Goal: Find specific page/section: Find specific page/section

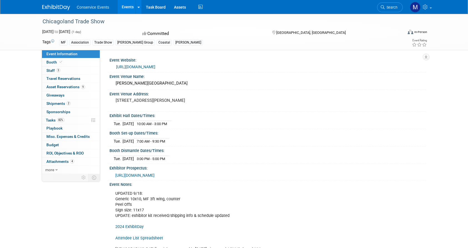
click at [94, 22] on div "Chicagoland Trade Show" at bounding box center [218, 22] width 354 height 10
drag, startPoint x: 110, startPoint y: 22, endPoint x: 43, endPoint y: 22, distance: 66.9
click at [43, 22] on div "Chicagoland Trade Show" at bounding box center [218, 22] width 354 height 10
copy div "Chicagoland Trade Show"
drag, startPoint x: 277, startPoint y: 32, endPoint x: 318, endPoint y: 32, distance: 41.7
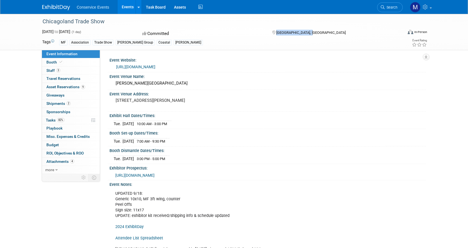
click at [318, 32] on div "[GEOGRAPHIC_DATA], [GEOGRAPHIC_DATA]" at bounding box center [316, 32] width 90 height 7
copy span "[GEOGRAPHIC_DATA], [GEOGRAPHIC_DATA]"
click at [73, 71] on link "3 Staff 3" at bounding box center [71, 71] width 58 height 8
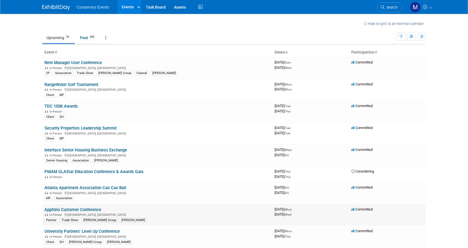
click at [83, 209] on link "Appfolio Customer Conference" at bounding box center [72, 209] width 57 height 5
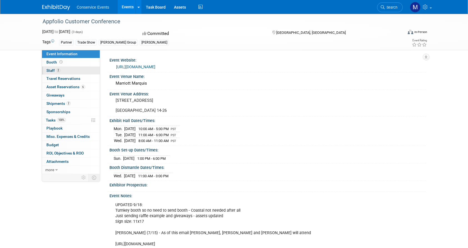
click at [67, 71] on link "2 Staff 2" at bounding box center [71, 71] width 58 height 8
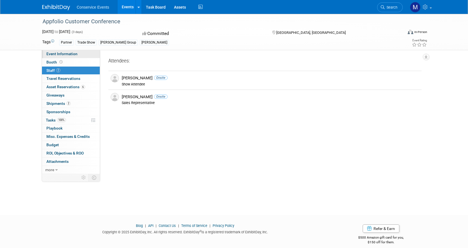
click at [70, 51] on link "Event Information" at bounding box center [71, 54] width 58 height 8
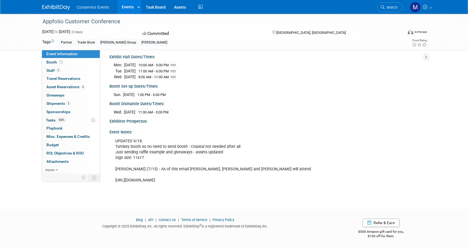
scroll to position [69, 0]
click at [71, 71] on link "2 Staff 2" at bounding box center [71, 71] width 58 height 8
